Goal: Information Seeking & Learning: Check status

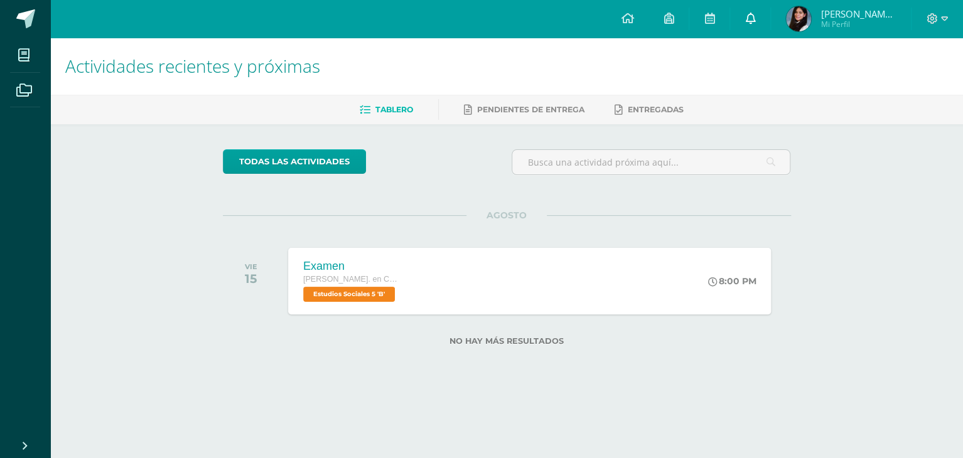
click at [750, 26] on link at bounding box center [750, 19] width 40 height 38
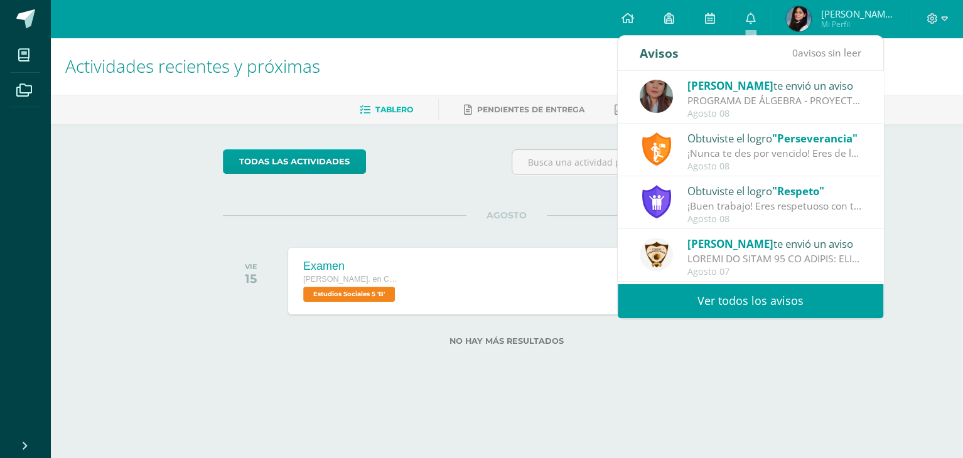
click at [819, 293] on link "Ver todos los avisos" at bounding box center [750, 301] width 265 height 35
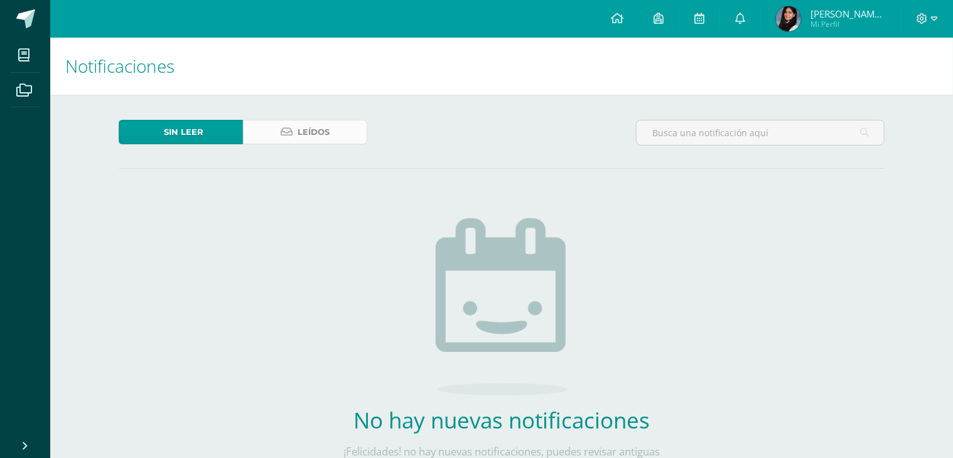
click at [311, 132] on span "Leídos" at bounding box center [313, 131] width 32 height 23
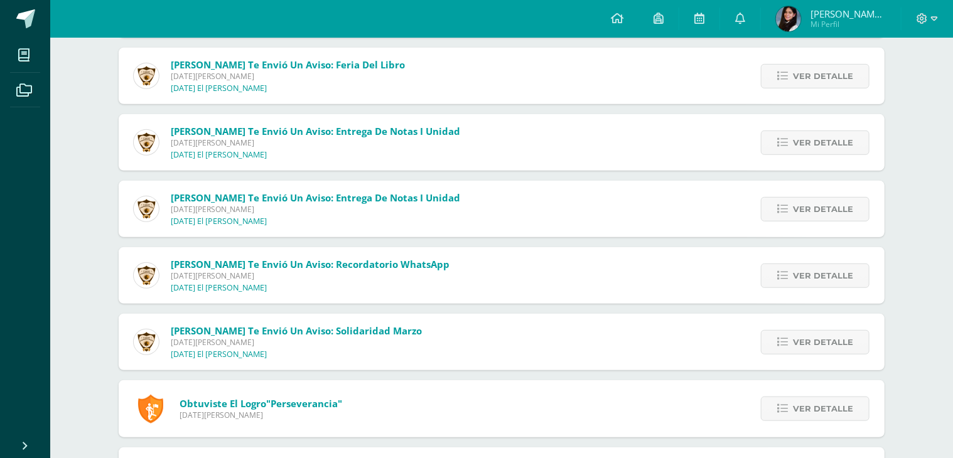
scroll to position [12413, 0]
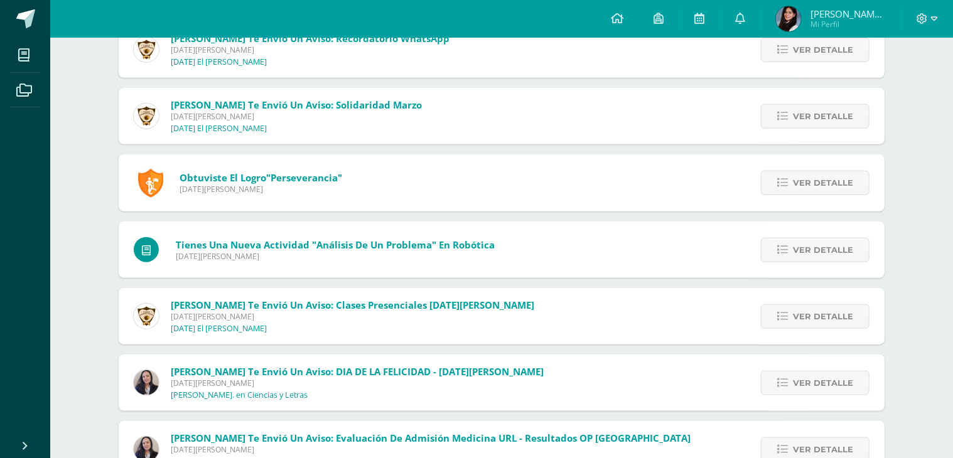
click at [816, 19] on span "Mi Perfil" at bounding box center [847, 24] width 75 height 11
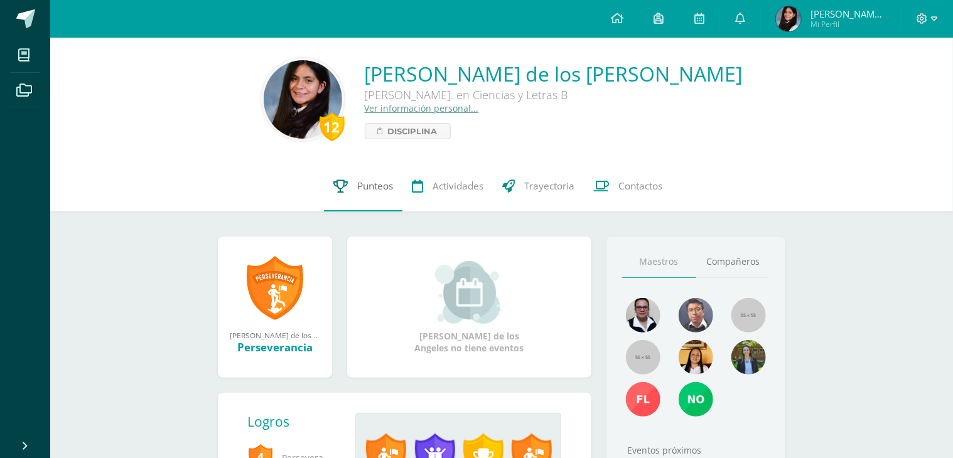
click at [392, 196] on link "Punteos" at bounding box center [363, 186] width 78 height 50
click at [341, 194] on link "Punteos" at bounding box center [363, 186] width 78 height 50
